Goal: Task Accomplishment & Management: Manage account settings

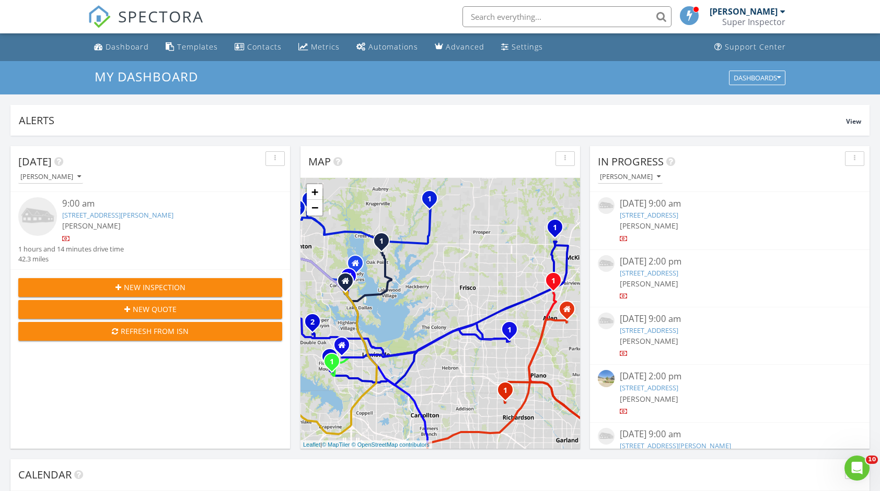
click at [776, 12] on div "[PERSON_NAME]" at bounding box center [743, 11] width 68 height 10
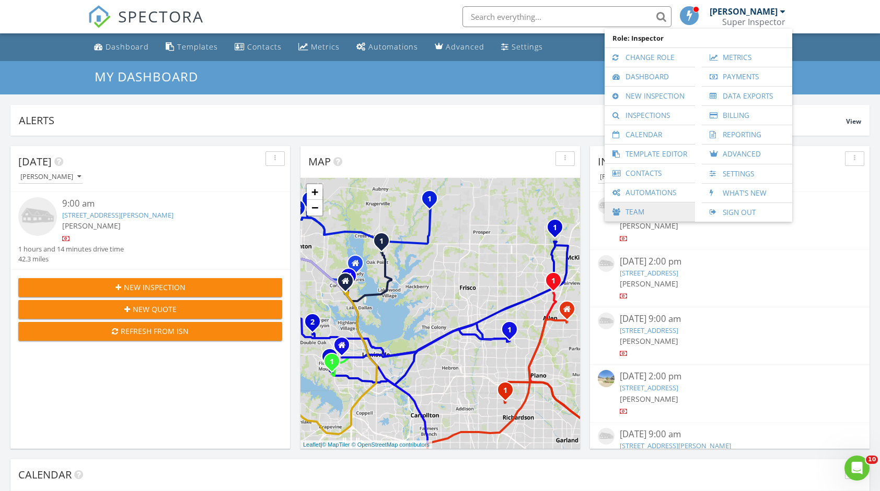
click at [636, 209] on link "Team" at bounding box center [649, 212] width 80 height 19
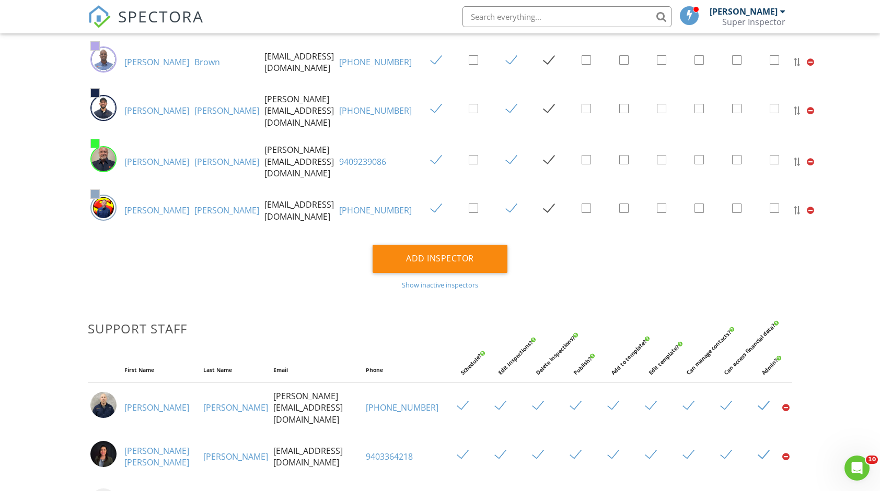
scroll to position [1224, 0]
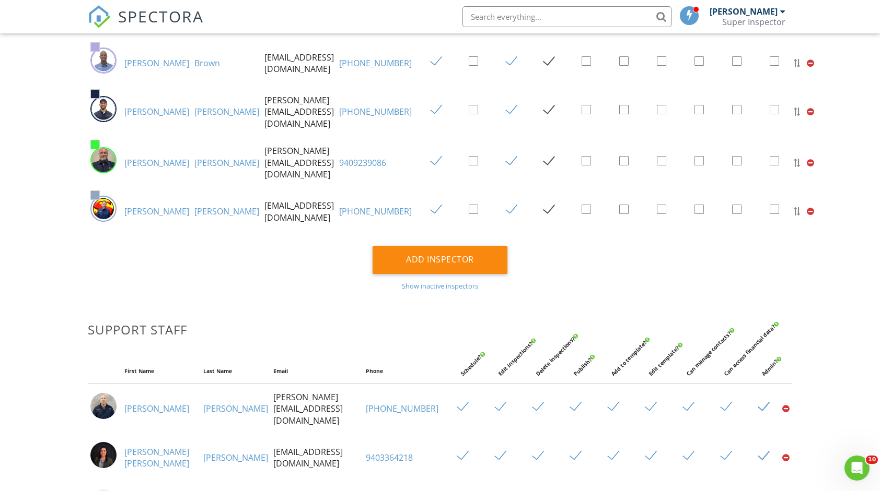
checkbox input "false"
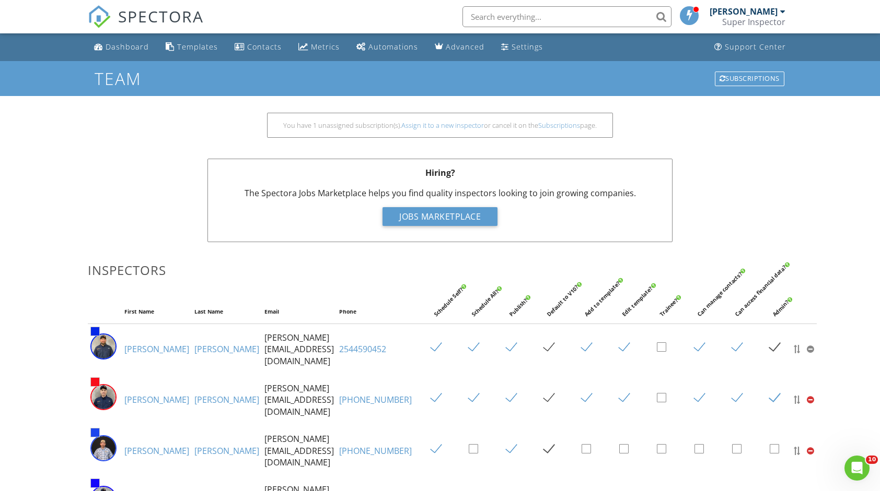
scroll to position [0, 0]
click at [192, 46] on div "Templates" at bounding box center [197, 47] width 41 height 10
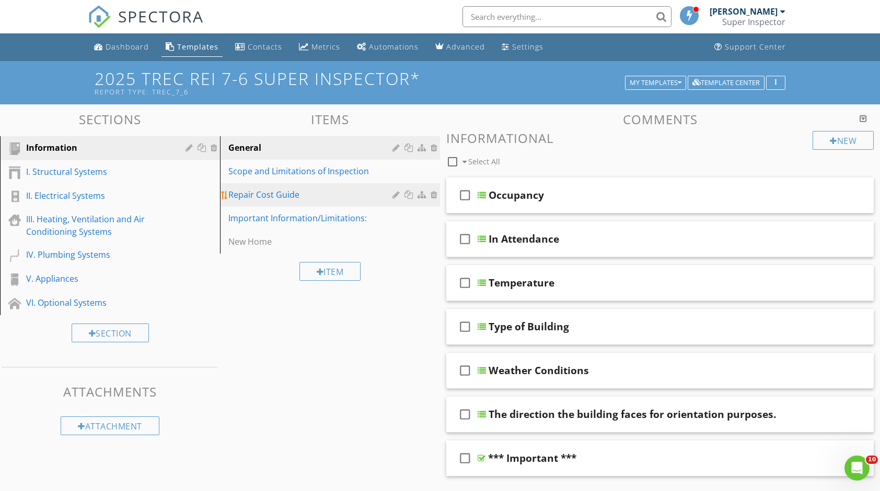
click at [279, 191] on div "Repair Cost Guide" at bounding box center [311, 195] width 167 height 13
